Goal: Information Seeking & Learning: Learn about a topic

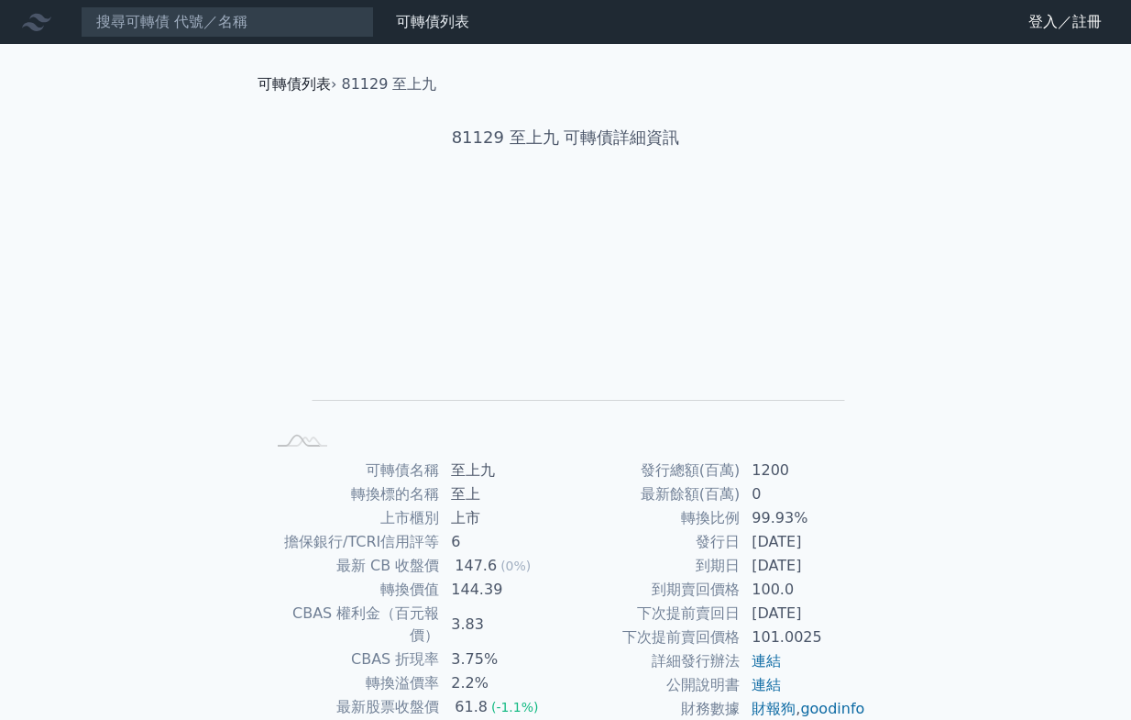
click at [296, 81] on link "可轉債列表" at bounding box center [294, 83] width 73 height 17
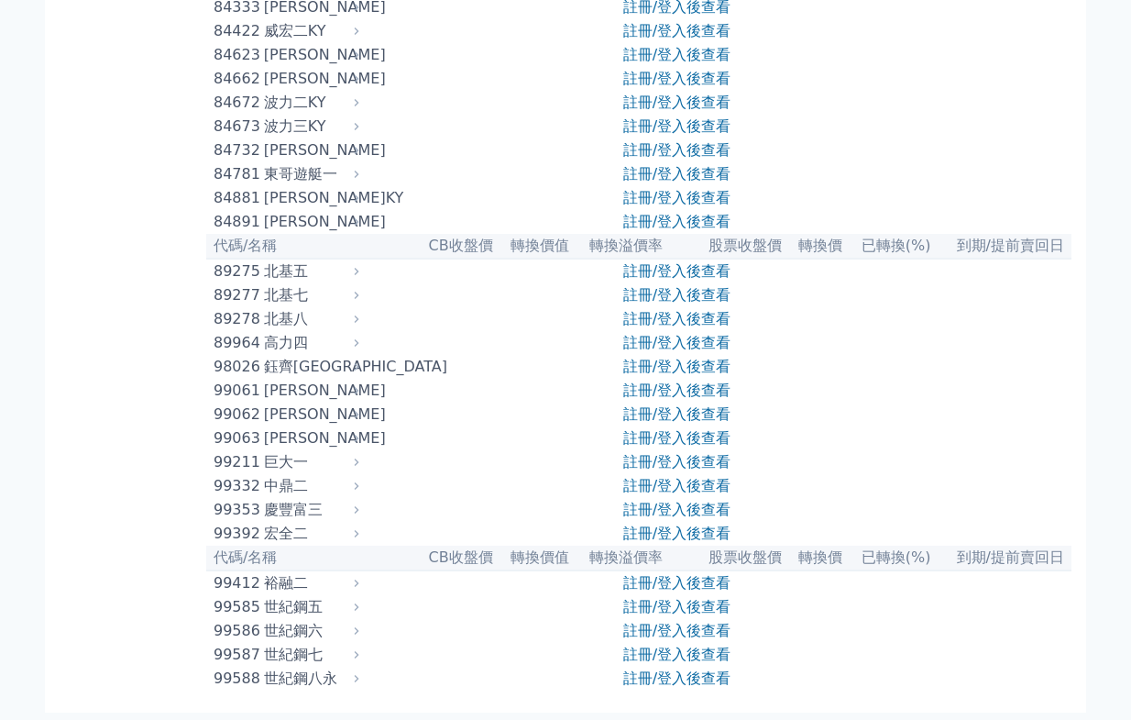
scroll to position [9963, 0]
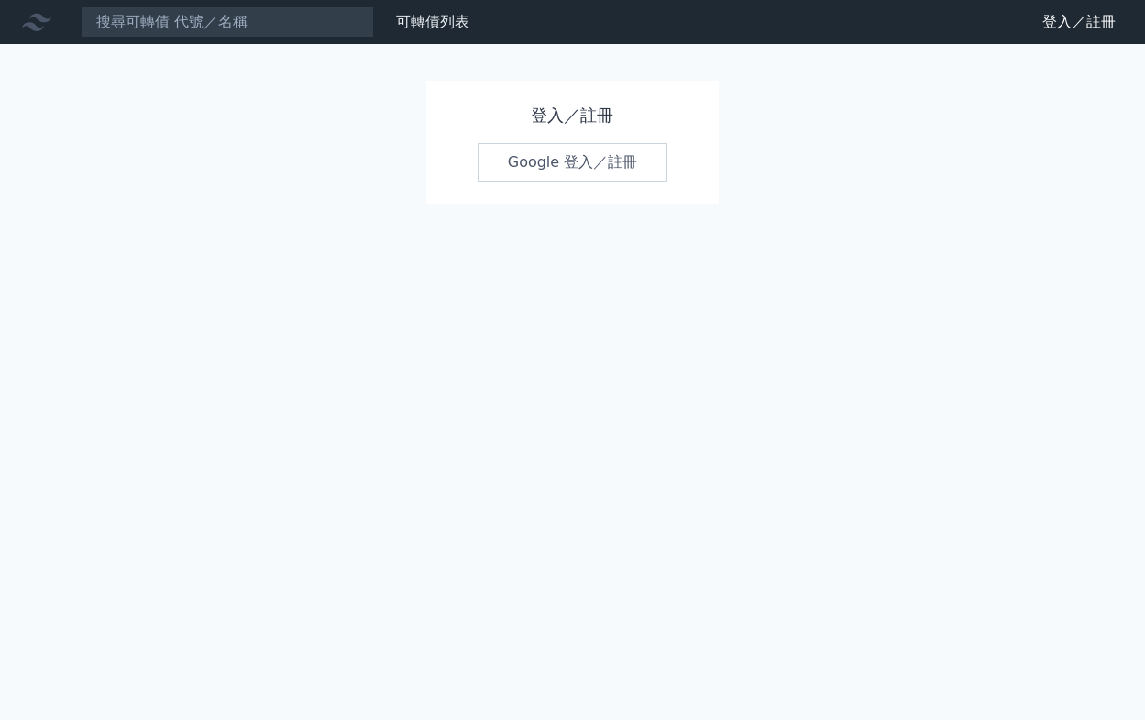
click at [568, 161] on link "Google 登入／註冊" at bounding box center [573, 162] width 191 height 39
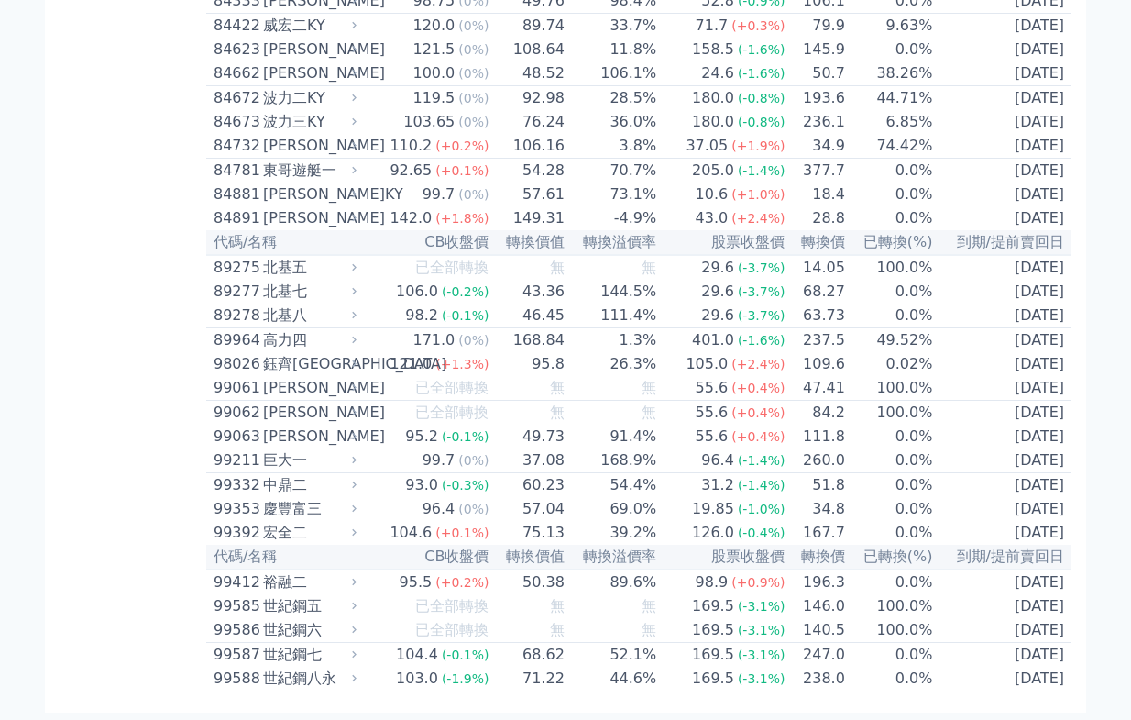
scroll to position [10086, 0]
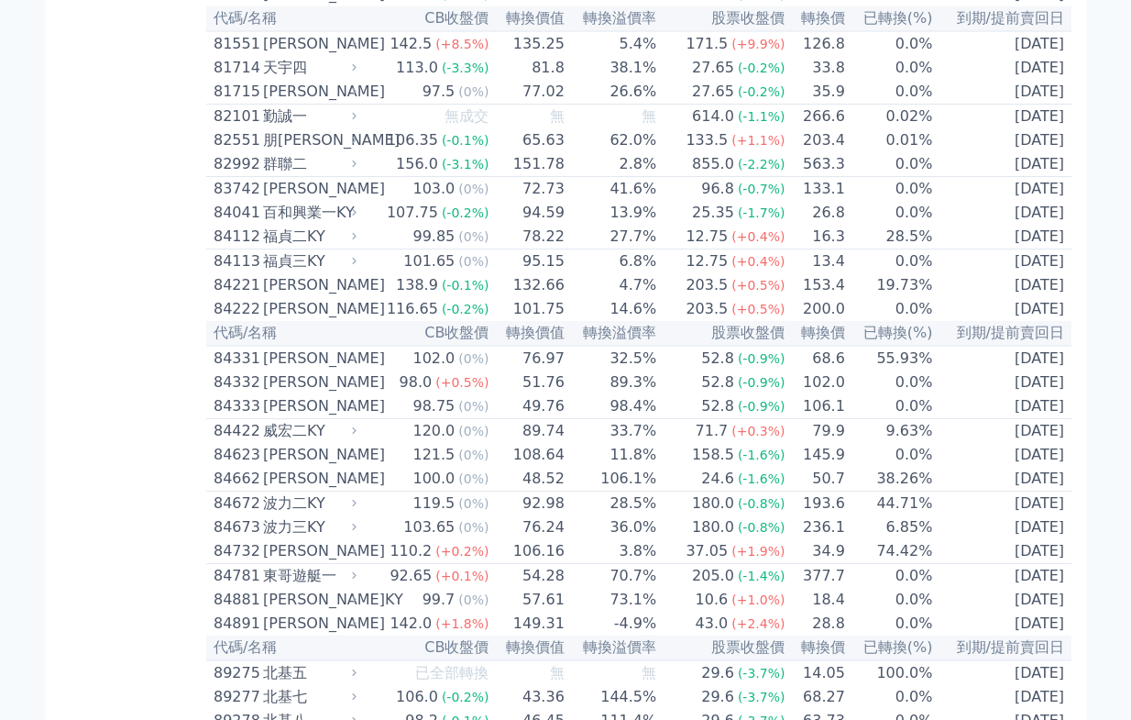
scroll to position [10269, 0]
